Goal: Navigation & Orientation: Find specific page/section

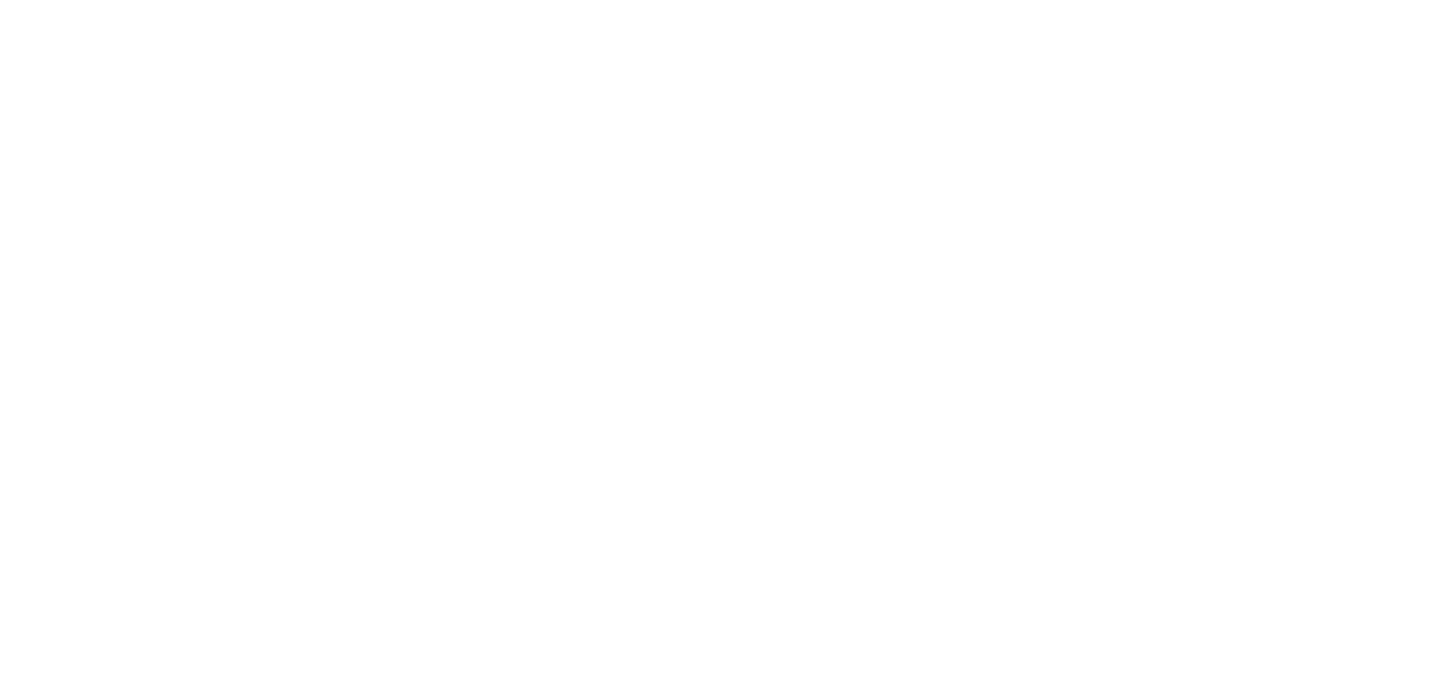
click at [0, 0] on nordpass-portal at bounding box center [0, 0] width 0 height 0
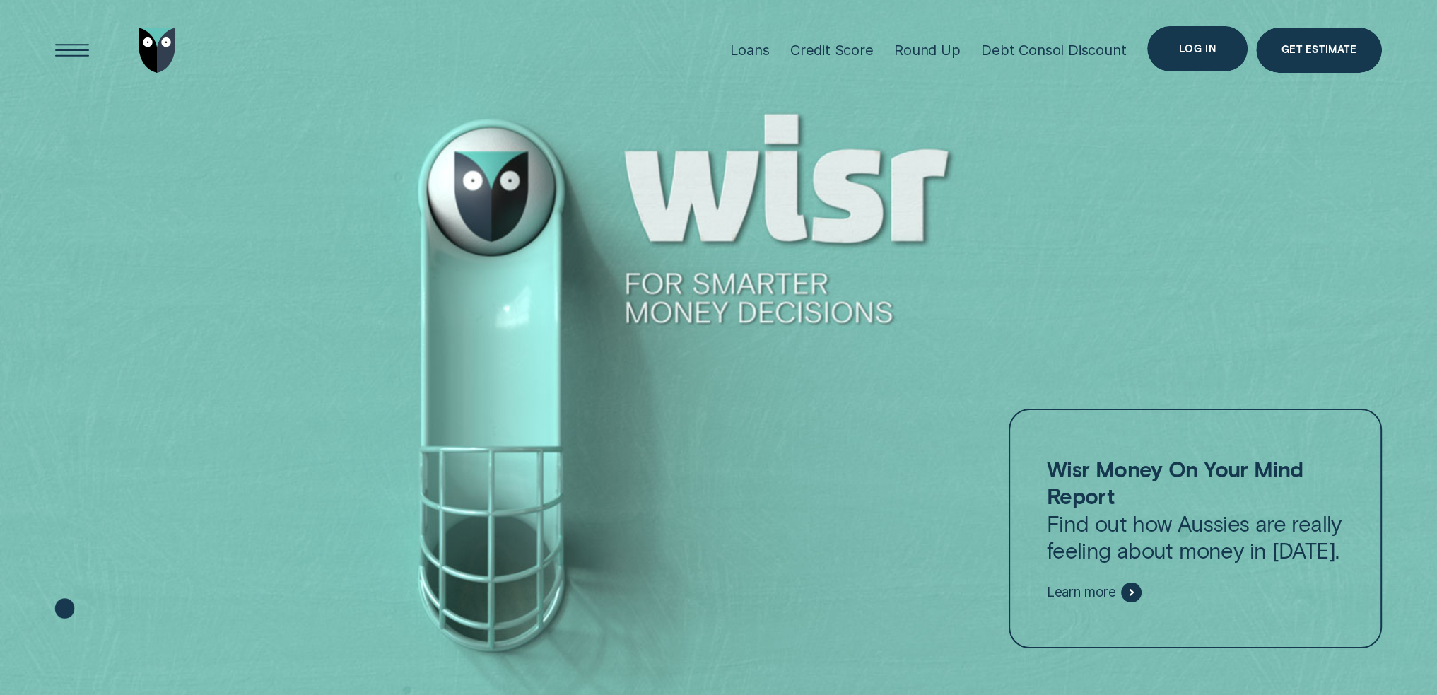
click at [1195, 47] on div "Log in" at bounding box center [1197, 49] width 37 height 8
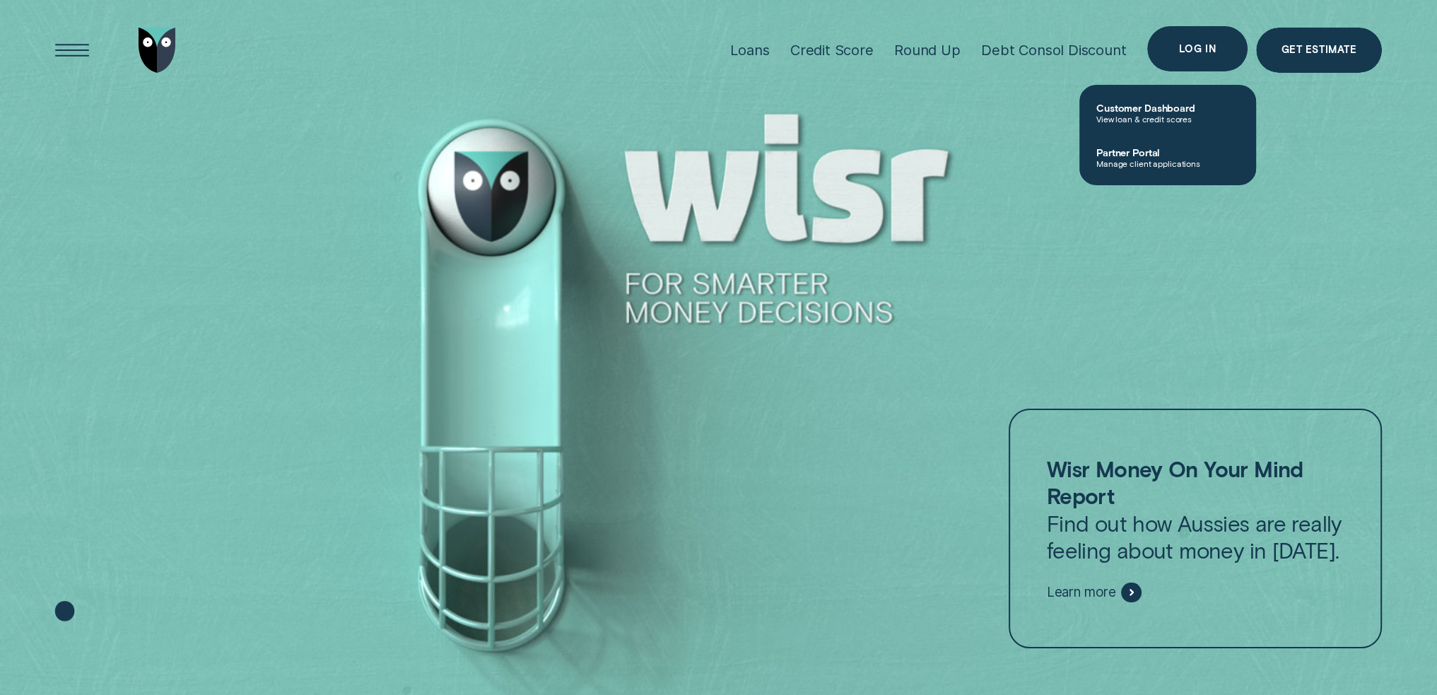
click at [1196, 41] on div "Log in" at bounding box center [1197, 48] width 100 height 45
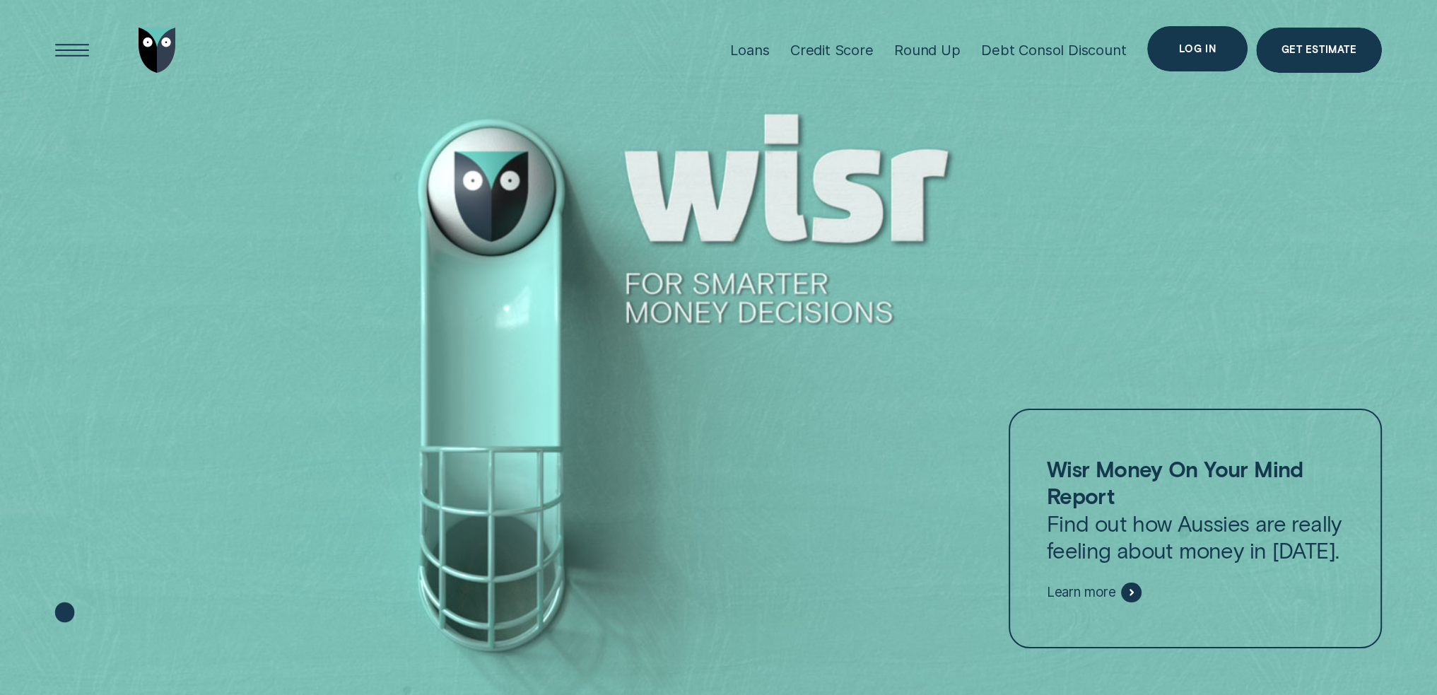
click at [1192, 46] on div "Log in" at bounding box center [1197, 49] width 37 height 8
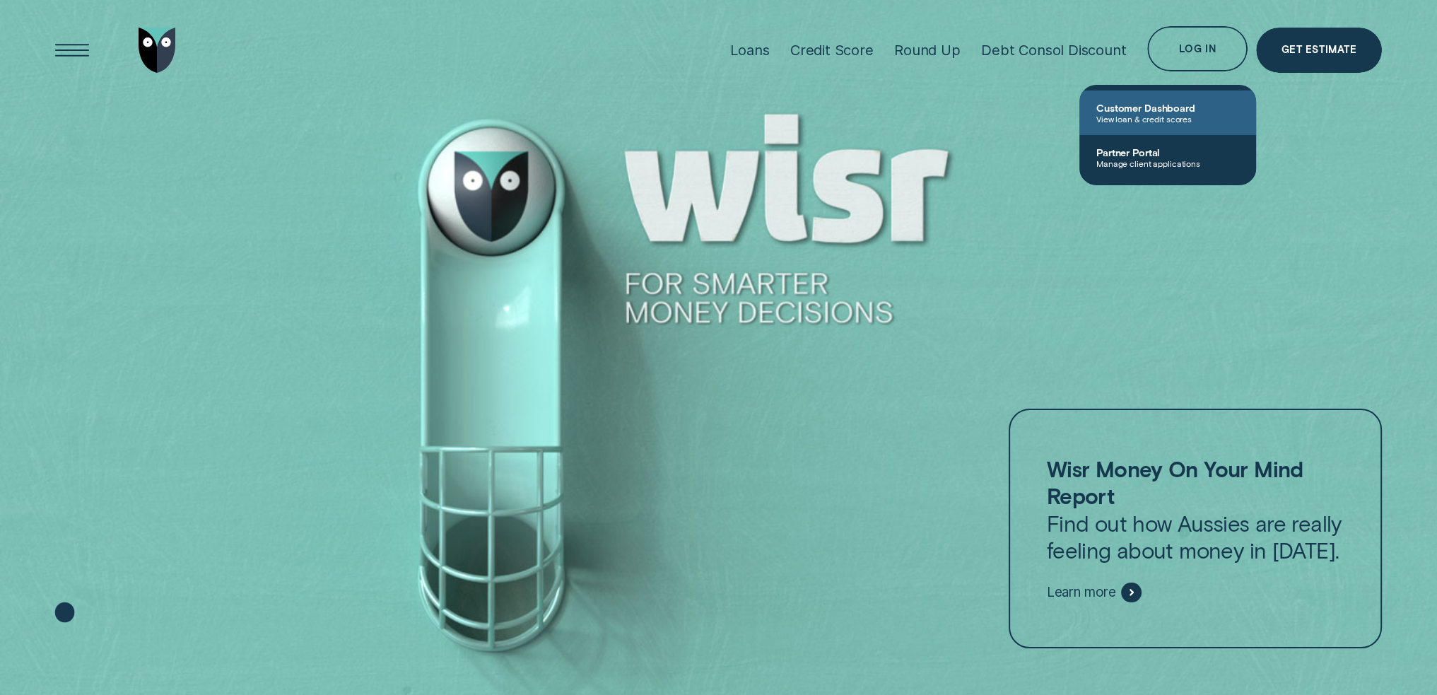
click at [1133, 118] on span "View loan & credit scores" at bounding box center [1167, 119] width 143 height 10
